Goal: Task Accomplishment & Management: Manage account settings

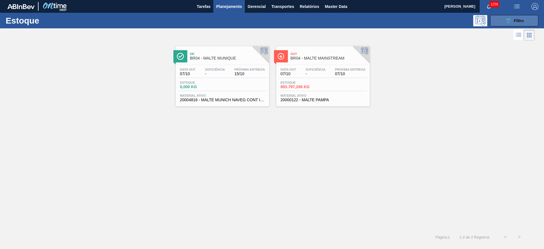
click at [362, 21] on span "Filtro" at bounding box center [519, 20] width 10 height 5
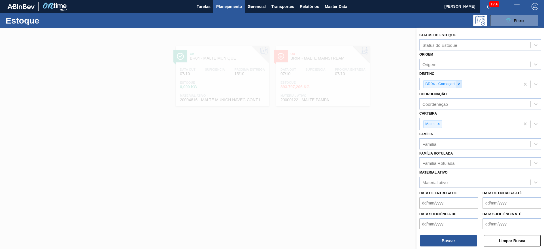
click at [362, 84] on icon at bounding box center [459, 84] width 4 height 4
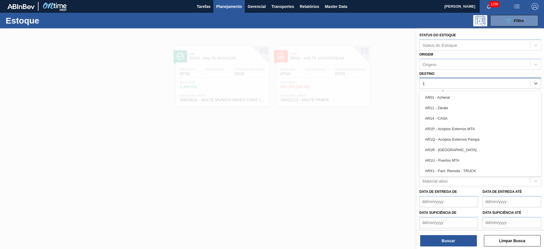
type input "13"
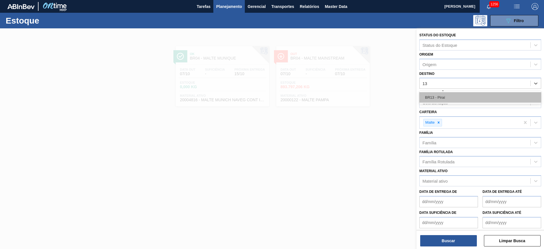
click at [362, 97] on div "BR13 - Piraí" at bounding box center [480, 97] width 122 height 10
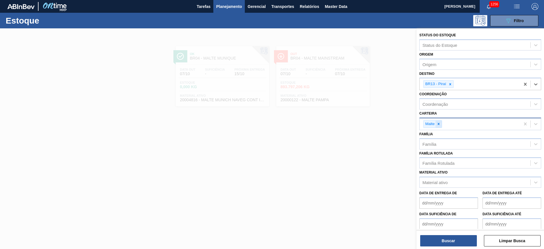
click at [362, 122] on icon at bounding box center [438, 124] width 4 height 4
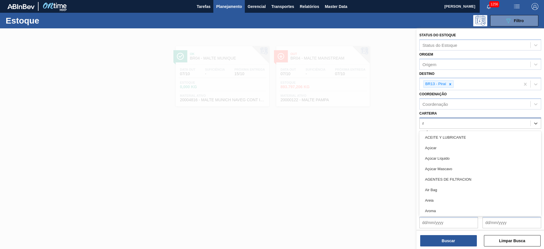
type input "ró"
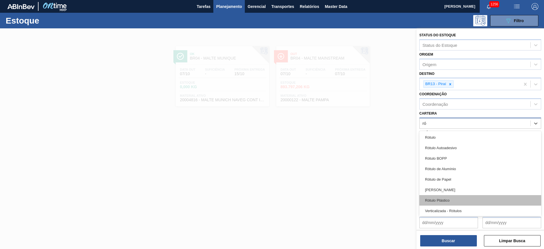
click at [362, 165] on div "Rótulo Plástico" at bounding box center [480, 200] width 122 height 10
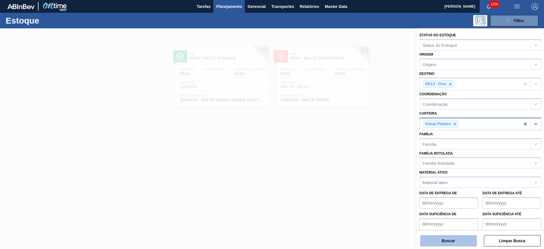
click at [362, 165] on button "Buscar" at bounding box center [448, 240] width 57 height 11
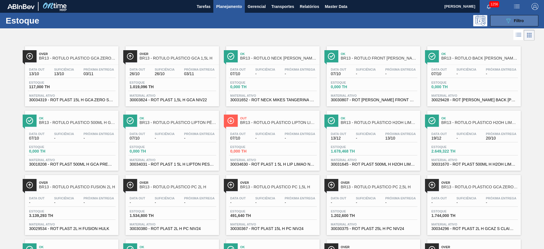
click at [362, 20] on icon "089F7B8B-B2A5-4AFE-B5C0-19BA573D28AC" at bounding box center [508, 20] width 7 height 7
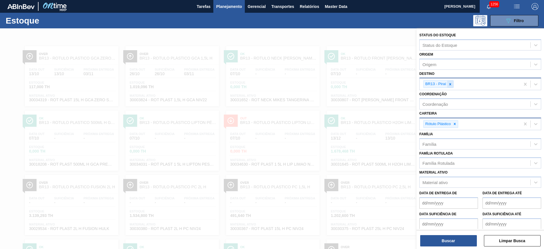
click at [362, 83] on icon at bounding box center [450, 84] width 4 height 4
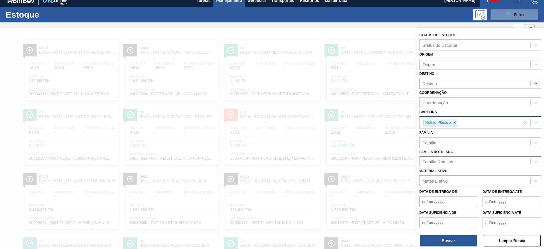
click at [362, 157] on div "Família Rotulada" at bounding box center [474, 161] width 111 height 8
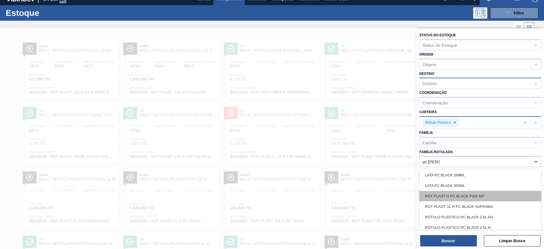
scroll to position [51, 0]
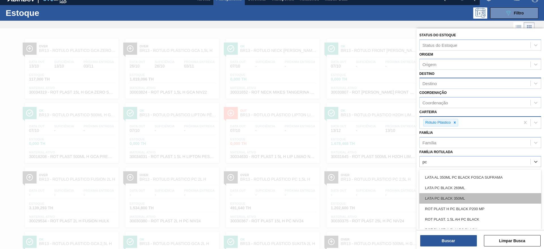
type Rotulada "p"
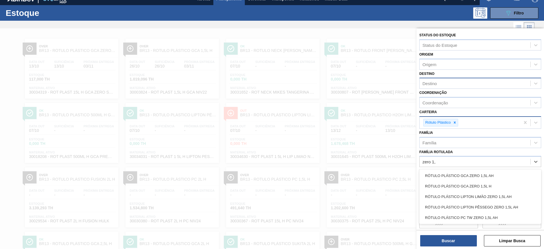
scroll to position [0, 0]
drag, startPoint x: 431, startPoint y: 163, endPoint x: 387, endPoint y: 163, distance: 43.6
click at [362, 163] on div "Status do Estoque Status do Estoque Origem Origem Destino Destino Coordenação C…" at bounding box center [479, 152] width 127 height 249
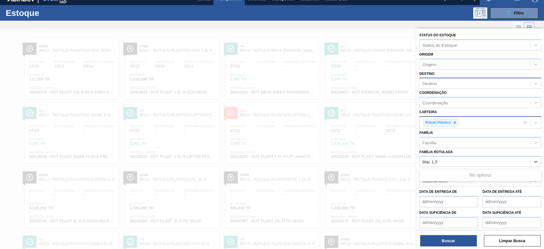
type Rotulada "black 1,5"
click at [362, 161] on div "Família Rotulada" at bounding box center [474, 161] width 111 height 8
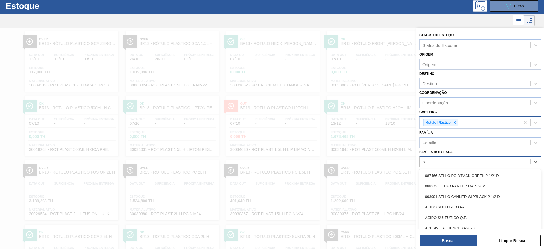
scroll to position [15, 0]
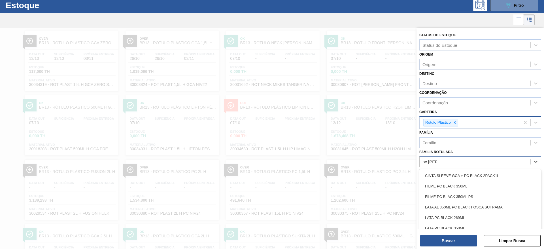
type Rotulada "pc [PERSON_NAME]"
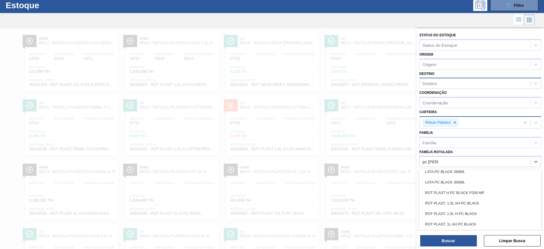
scroll to position [58, 0]
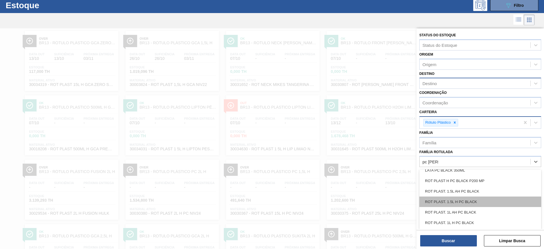
click at [362, 165] on div "ROT PLAST. 1.5L H PC BLACK" at bounding box center [480, 201] width 122 height 10
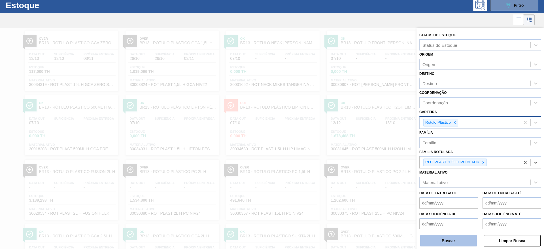
click at [362, 165] on button "Buscar" at bounding box center [448, 240] width 57 height 11
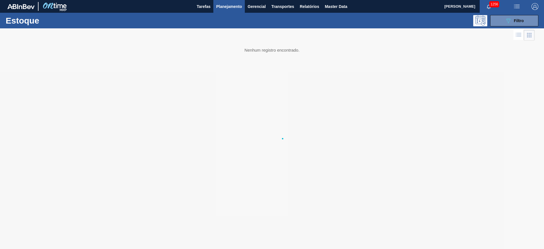
scroll to position [0, 0]
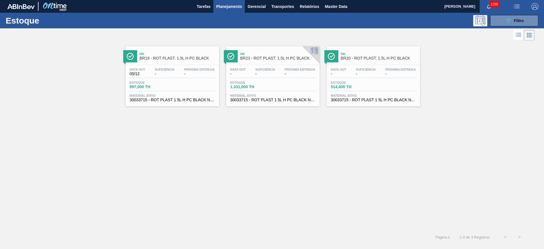
click at [174, 81] on div "Estoque 997,000 TH" at bounding box center [172, 86] width 88 height 10
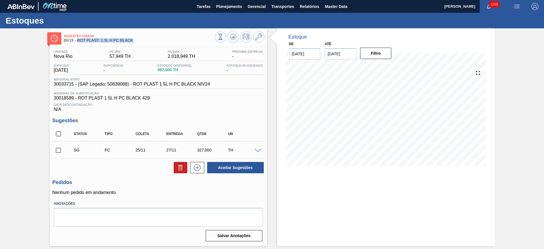
drag, startPoint x: 134, startPoint y: 41, endPoint x: 77, endPoint y: 42, distance: 56.9
click at [77, 42] on span "BR19 - ROT PLAST. 1.5L H PC BLACK" at bounding box center [139, 40] width 151 height 4
copy span "ROT PLAST. 1.5L H PC BLACK"
click at [259, 38] on icon at bounding box center [258, 36] width 7 height 7
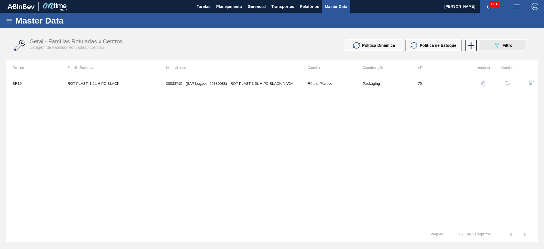
click at [362, 45] on span "Filtro" at bounding box center [507, 45] width 10 height 5
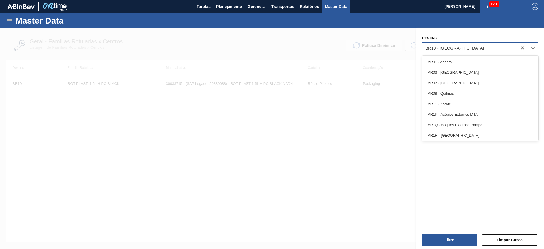
click at [362, 48] on div "BR19 - [GEOGRAPHIC_DATA]" at bounding box center [454, 47] width 59 height 5
type input "13"
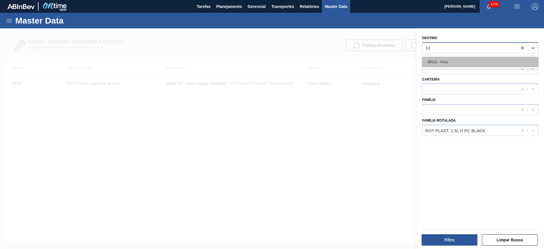
click at [362, 65] on div "BR13 - Piraí" at bounding box center [480, 62] width 116 height 10
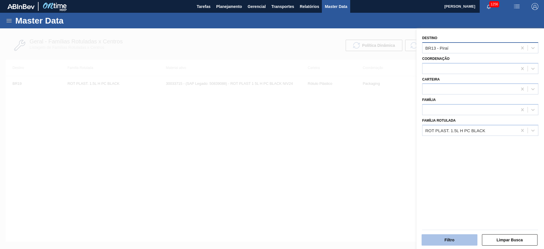
click at [362, 165] on button "Filtro" at bounding box center [449, 239] width 56 height 11
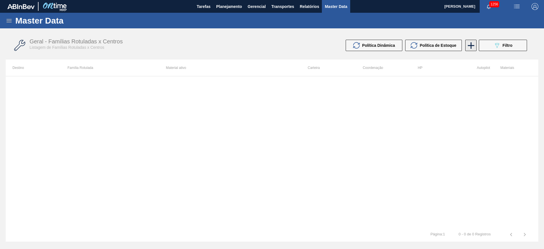
click at [362, 44] on icon at bounding box center [470, 45] width 11 height 11
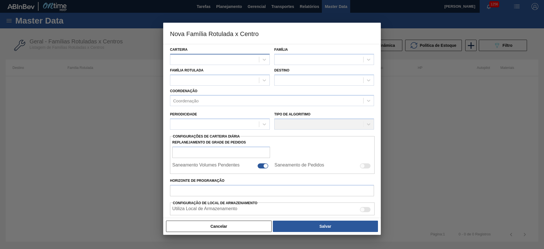
click at [191, 58] on div at bounding box center [214, 59] width 89 height 8
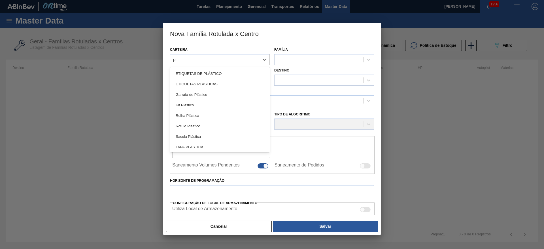
type input "p"
type input "rót"
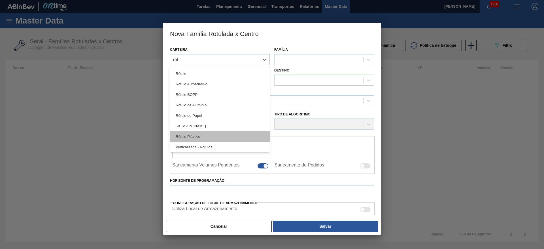
click at [179, 137] on div "Rótulo Plástico" at bounding box center [220, 136] width 100 height 10
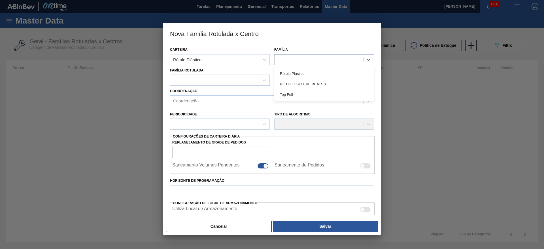
click at [296, 62] on div at bounding box center [318, 59] width 89 height 8
click at [297, 72] on div "Rótulo Plástico" at bounding box center [324, 73] width 100 height 10
click at [194, 79] on div at bounding box center [214, 80] width 89 height 8
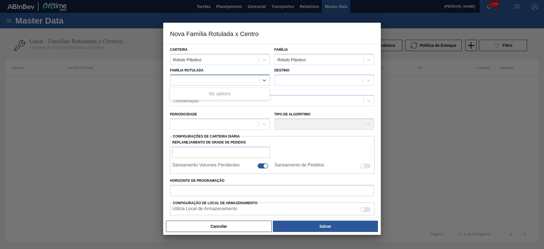
paste Rotulada "ROT PLAST. 1.5L H PC BLACK"
type Rotulada "ROT PLAST. 1.5L H PC BLACK"
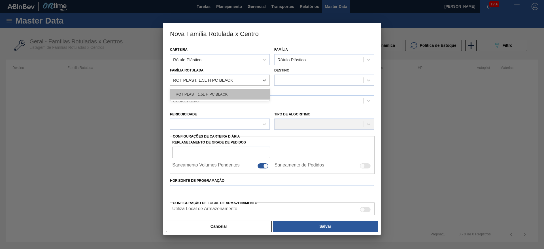
click at [208, 91] on div "ROT PLAST. 1.5L H PC BLACK" at bounding box center [220, 94] width 100 height 10
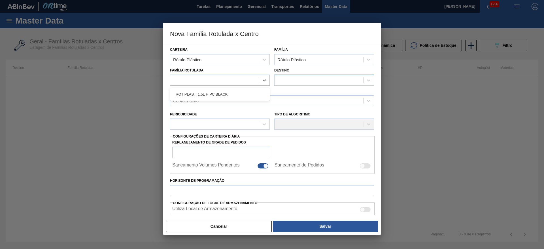
checkbox input "false"
click at [285, 78] on div at bounding box center [318, 80] width 89 height 8
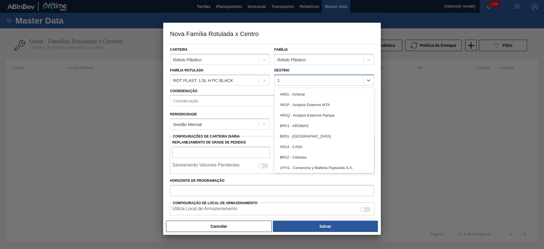
type input "13"
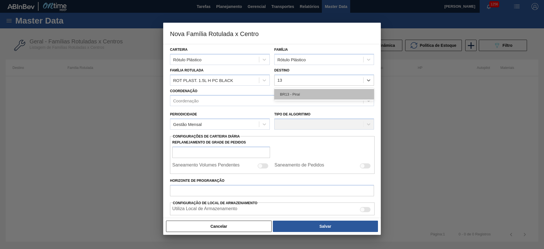
click at [282, 95] on div "BR13 - Piraí" at bounding box center [324, 94] width 100 height 10
click at [182, 101] on div "Coordenação" at bounding box center [185, 100] width 25 height 5
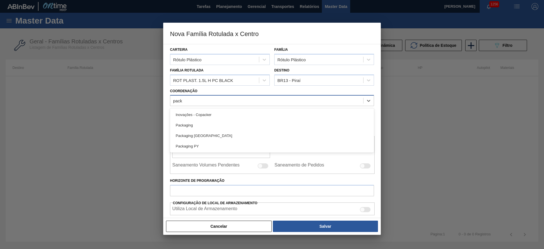
type input "packa"
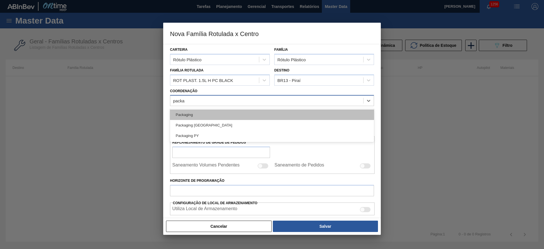
click at [188, 114] on div "Packaging" at bounding box center [272, 114] width 204 height 10
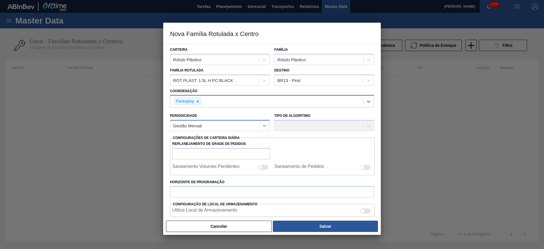
click at [266, 125] on icon at bounding box center [264, 126] width 6 height 6
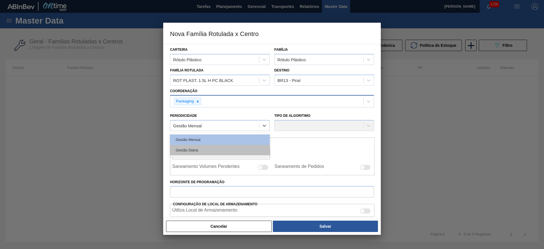
click at [179, 151] on div "Gestão Diária" at bounding box center [220, 150] width 100 height 10
checkbox input "true"
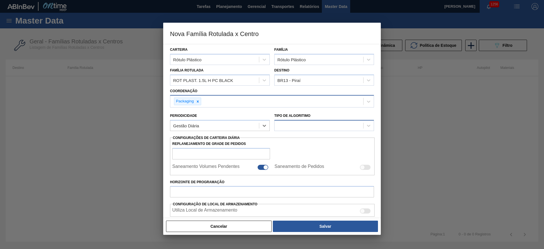
click at [287, 129] on div at bounding box center [318, 126] width 89 height 8
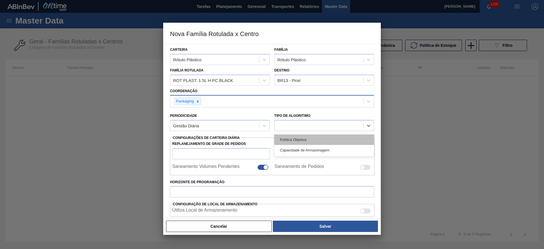
click at [286, 140] on div "Política Objetiva" at bounding box center [324, 139] width 100 height 10
type input "0"
type input "100"
type input "0,000"
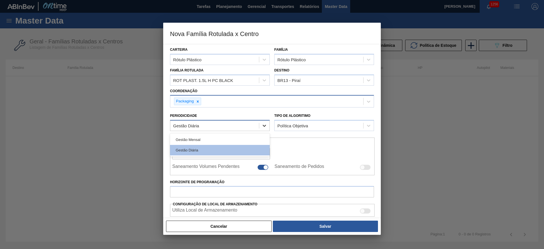
click at [267, 126] on div at bounding box center [264, 125] width 10 height 10
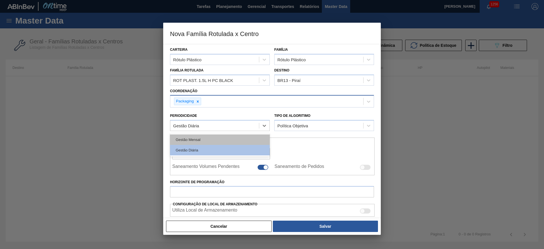
click at [199, 140] on div "Gestão Mensal" at bounding box center [220, 139] width 100 height 10
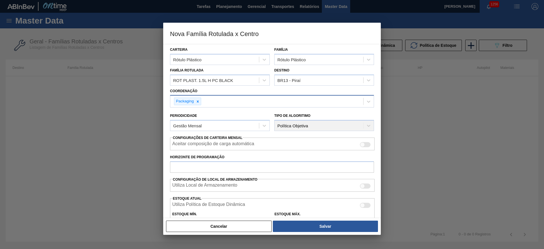
click at [362, 146] on div at bounding box center [362, 144] width 5 height 5
checkbox input "true"
click at [194, 165] on input "Horizonte de Programação" at bounding box center [272, 166] width 204 height 11
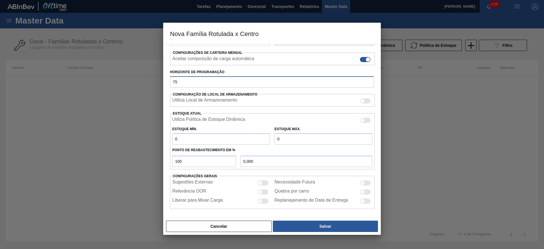
scroll to position [86, 0]
type input "75"
click at [261, 165] on div at bounding box center [260, 190] width 5 height 5
checkbox input "true"
click at [258, 165] on div at bounding box center [260, 199] width 5 height 5
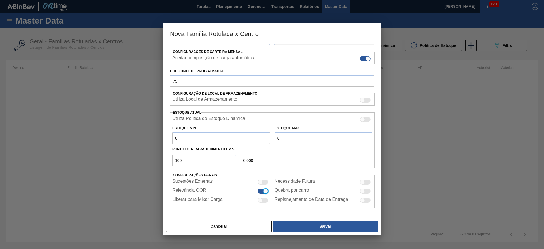
checkbox input "true"
click at [362, 165] on div at bounding box center [365, 181] width 11 height 5
checkbox input "true"
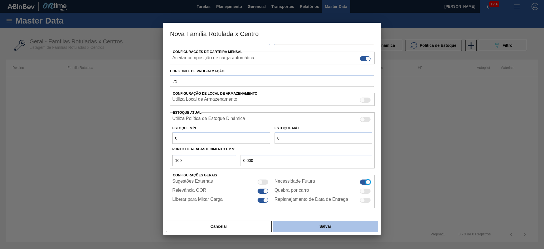
click at [319, 165] on button "Salvar" at bounding box center [325, 225] width 105 height 11
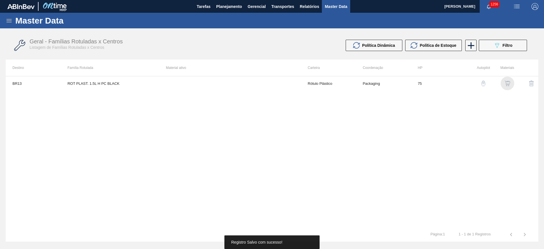
click at [362, 84] on img "button" at bounding box center [507, 83] width 6 height 6
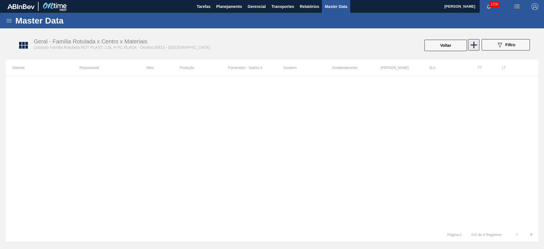
click at [362, 45] on icon at bounding box center [473, 45] width 7 height 7
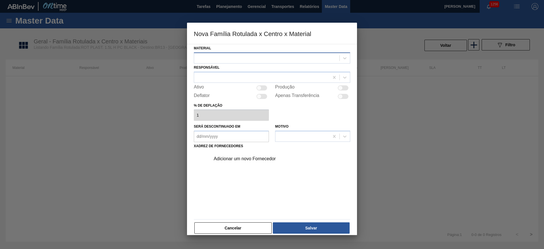
click at [220, 56] on div at bounding box center [266, 58] width 145 height 8
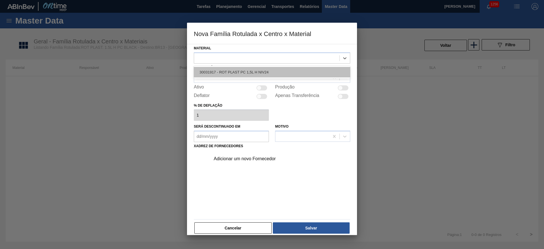
click at [217, 71] on div "30031917 - ROT PLAST PC 1,5L H NIV24" at bounding box center [272, 72] width 156 height 10
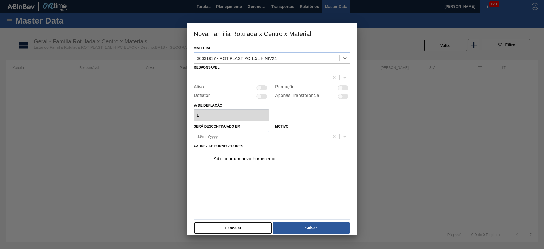
click at [209, 79] on div at bounding box center [261, 77] width 135 height 8
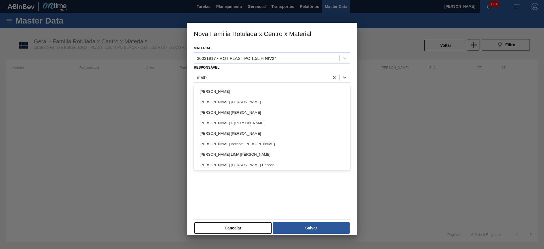
type input "[PERSON_NAME]"
drag, startPoint x: 228, startPoint y: 155, endPoint x: 244, endPoint y: 115, distance: 43.8
click at [228, 155] on div "[PERSON_NAME] LIMA [PERSON_NAME]" at bounding box center [272, 154] width 156 height 10
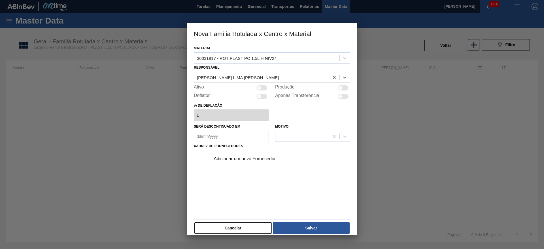
click at [259, 87] on div at bounding box center [259, 87] width 5 height 5
checkbox input "true"
click at [245, 159] on div "Adicionar um novo Fornecedor" at bounding box center [269, 158] width 111 height 5
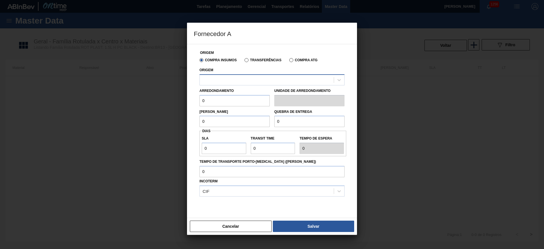
click at [213, 79] on div at bounding box center [267, 80] width 134 height 8
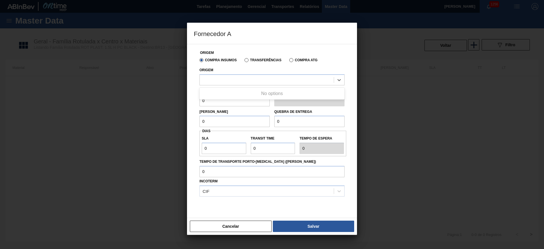
click at [246, 60] on label "Transferências" at bounding box center [262, 60] width 37 height 4
click at [244, 61] on input "Transferências" at bounding box center [244, 61] width 0 height 0
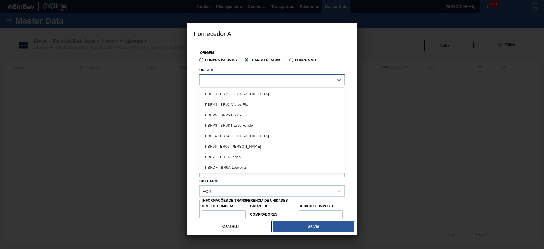
click at [213, 79] on div at bounding box center [267, 80] width 134 height 8
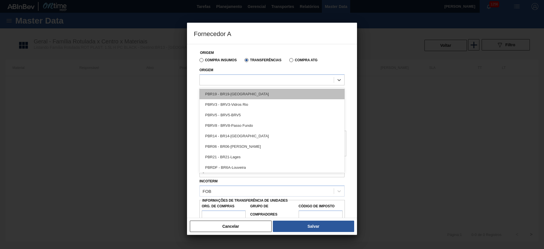
click at [214, 93] on div "PBR19 - BR19-[GEOGRAPHIC_DATA]" at bounding box center [271, 94] width 145 height 10
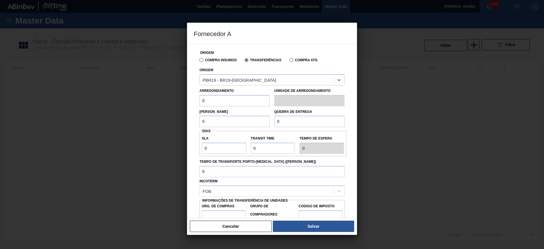
drag, startPoint x: 212, startPoint y: 104, endPoint x: 158, endPoint y: 101, distance: 54.2
click at [159, 101] on div "Fornecedor A Origem Compra Insumos Transferências Compra ATG Origem option PBR1…" at bounding box center [272, 124] width 544 height 249
drag, startPoint x: 225, startPoint y: 102, endPoint x: 147, endPoint y: 105, distance: 78.8
click at [147, 105] on div "Fornecedor A Origem Compra Insumos Transferências Compra ATG Origem PBR19 - BR1…" at bounding box center [272, 124] width 544 height 249
type input "500"
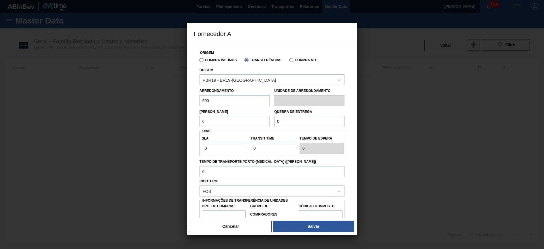
drag, startPoint x: 185, startPoint y: 116, endPoint x: 152, endPoint y: 116, distance: 33.4
click at [152, 116] on div "Fornecedor A Origem Compra Insumos Transferências Compra ATG Origem PBR19 - BR1…" at bounding box center [272, 124] width 544 height 249
paste input "50"
type input "500"
click at [210, 126] on div "Lote Mínimo 500 Quebra de entrega 0" at bounding box center [272, 116] width 150 height 21
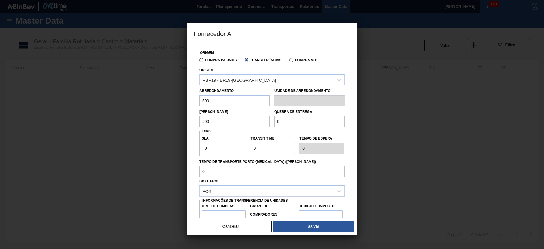
paste input "50"
type input "500"
drag, startPoint x: 173, startPoint y: 147, endPoint x: 168, endPoint y: 147, distance: 5.4
click at [168, 147] on div "Fornecedor A Origem Compra Insumos Transferências Compra ATG Origem PBR19 - BR1…" at bounding box center [272, 124] width 544 height 249
paste input "50"
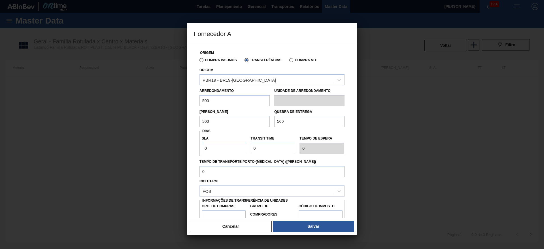
type input "500"
drag, startPoint x: 178, startPoint y: 151, endPoint x: 146, endPoint y: 154, distance: 32.7
click at [152, 151] on div "Fornecedor A Origem Compra Insumos Transferências Compra ATG Origem PBR19 - BR1…" at bounding box center [272, 124] width 544 height 249
type input "3"
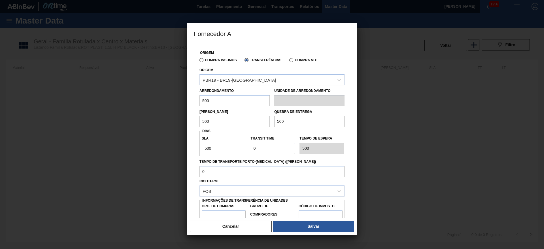
type input "3"
type input "1"
type input "4"
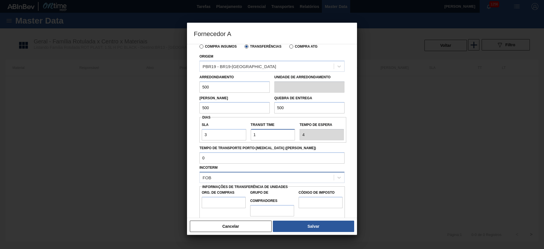
scroll to position [21, 0]
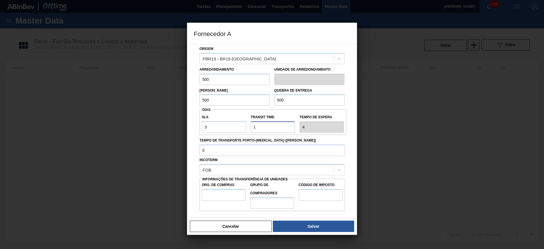
type input "1"
click at [212, 165] on input "Org. de Compras" at bounding box center [224, 194] width 44 height 11
type input "BR00"
drag, startPoint x: 268, startPoint y: 205, endPoint x: 267, endPoint y: 208, distance: 2.8
click at [268, 165] on input "Grupo de Compradores" at bounding box center [272, 202] width 44 height 11
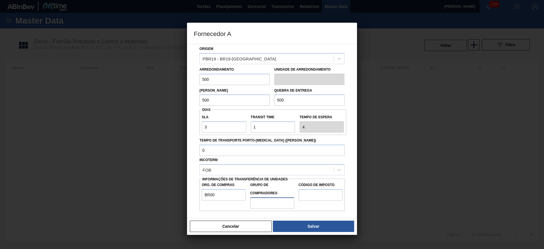
type input "A01"
drag, startPoint x: 311, startPoint y: 197, endPoint x: 315, endPoint y: 201, distance: 5.2
click at [311, 165] on input "Código de Imposto" at bounding box center [321, 194] width 44 height 11
type input "I1"
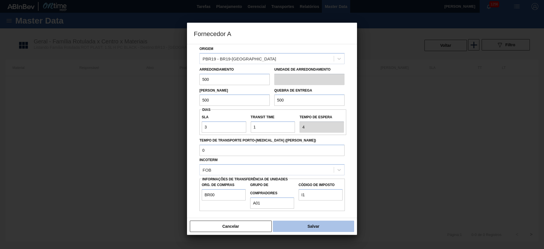
click at [309, 165] on button "Salvar" at bounding box center [313, 225] width 81 height 11
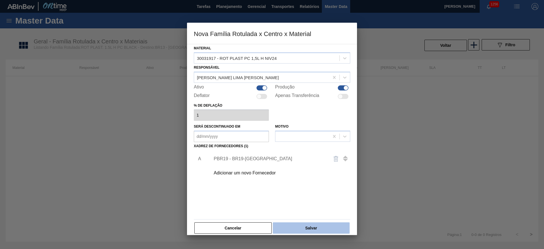
click at [312, 165] on button "Salvar" at bounding box center [311, 227] width 77 height 11
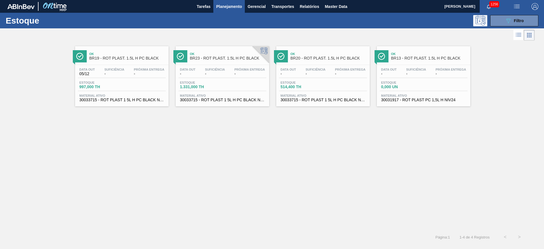
click at [308, 99] on span "30033715 - ROT PLAST 1 5L H PC BLACK NIV24" at bounding box center [322, 100] width 85 height 4
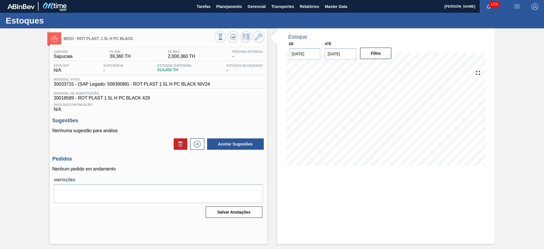
click at [116, 82] on span "30033715 - (SAP Legado: 50839088) - ROT PLAST 1 5L H PC BLACK NIV24" at bounding box center [132, 84] width 156 height 5
copy span "50839088"
click at [225, 5] on span "Planejamento" at bounding box center [229, 6] width 26 height 7
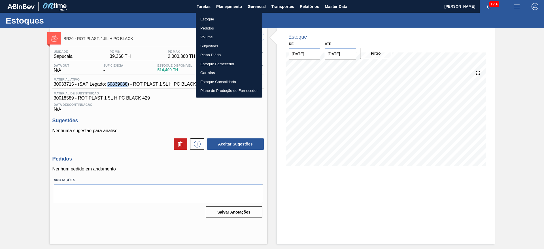
click at [206, 20] on li "Estoque" at bounding box center [229, 19] width 67 height 9
